Goal: Task Accomplishment & Management: Use online tool/utility

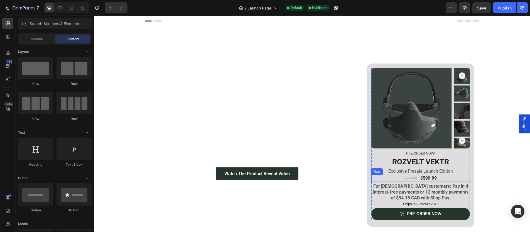
click at [394, 178] on div "$899.99 Product Price Product Price $599.99 Product Price Product Price Row" at bounding box center [420, 178] width 99 height 7
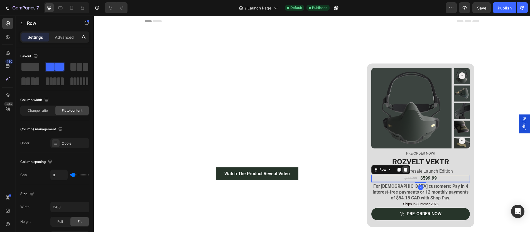
click at [404, 167] on icon at bounding box center [405, 169] width 4 height 4
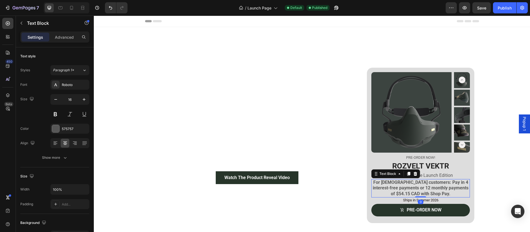
click at [397, 182] on strong "For [DEMOGRAPHIC_DATA] customers: Pay in 4 interest-free payments or 12 monthly…" at bounding box center [420, 187] width 96 height 17
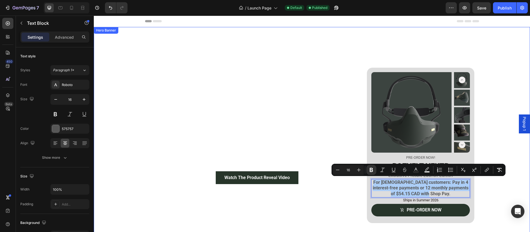
click at [479, 190] on div "Watch The Product Reveal Video Button Welcome to the Revolution Heading Pure Br…" at bounding box center [312, 149] width 436 height 155
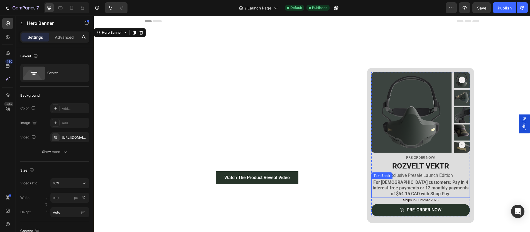
click at [447, 185] on strong "For [DEMOGRAPHIC_DATA] customers: Pay in 4 interest-free payments or 12 monthly…" at bounding box center [420, 187] width 96 height 17
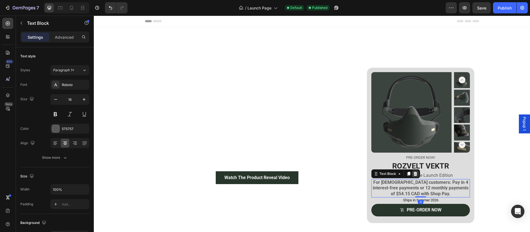
click at [413, 171] on icon at bounding box center [415, 173] width 4 height 4
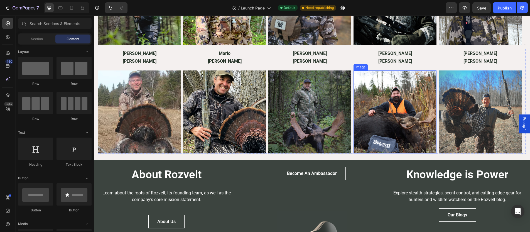
scroll to position [2150, 0]
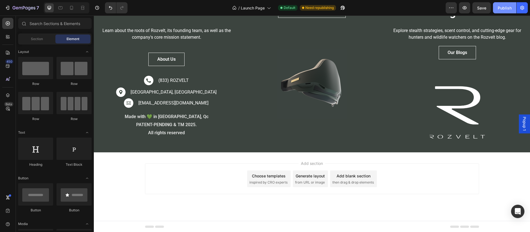
click at [507, 7] on div "Publish" at bounding box center [504, 8] width 14 height 6
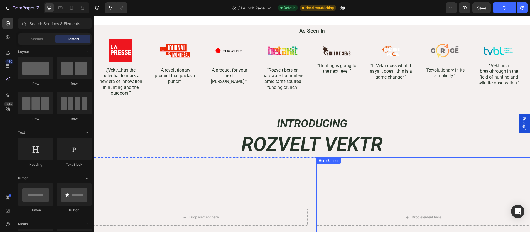
scroll to position [0, 0]
